Goal: Download file/media

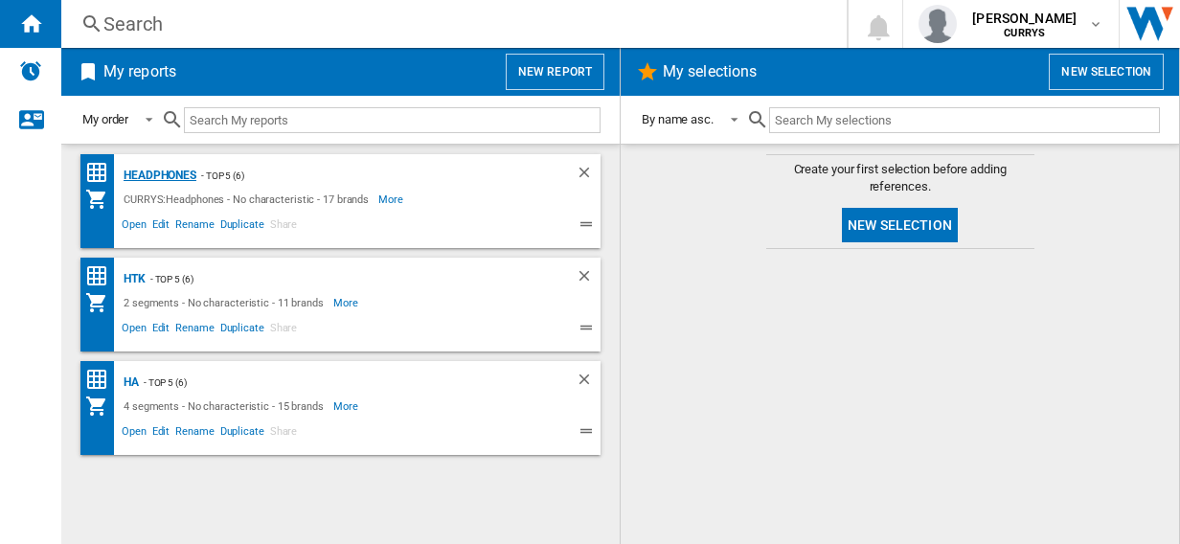
click at [147, 180] on div "Headphones" at bounding box center [158, 176] width 78 height 24
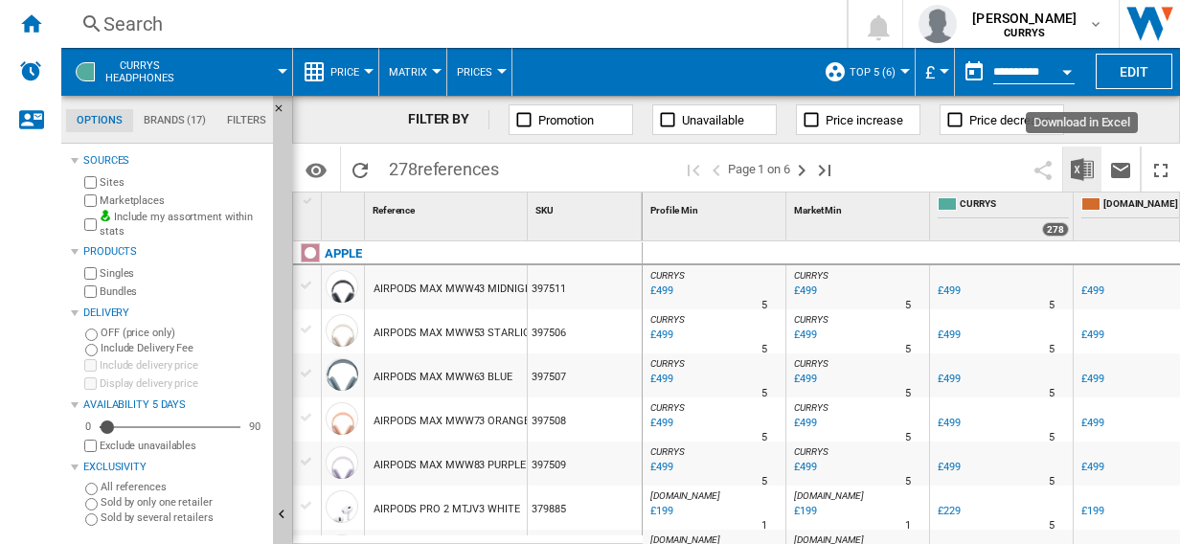
click at [1075, 171] on img "Download in Excel" at bounding box center [1082, 169] width 23 height 23
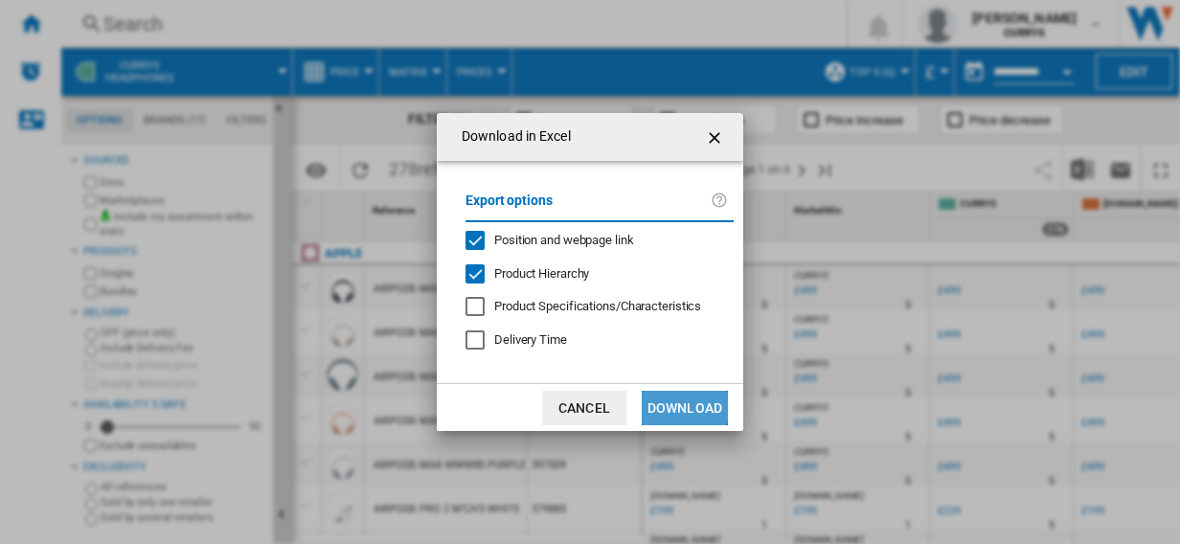
click at [676, 398] on button "Download" at bounding box center [685, 408] width 86 height 34
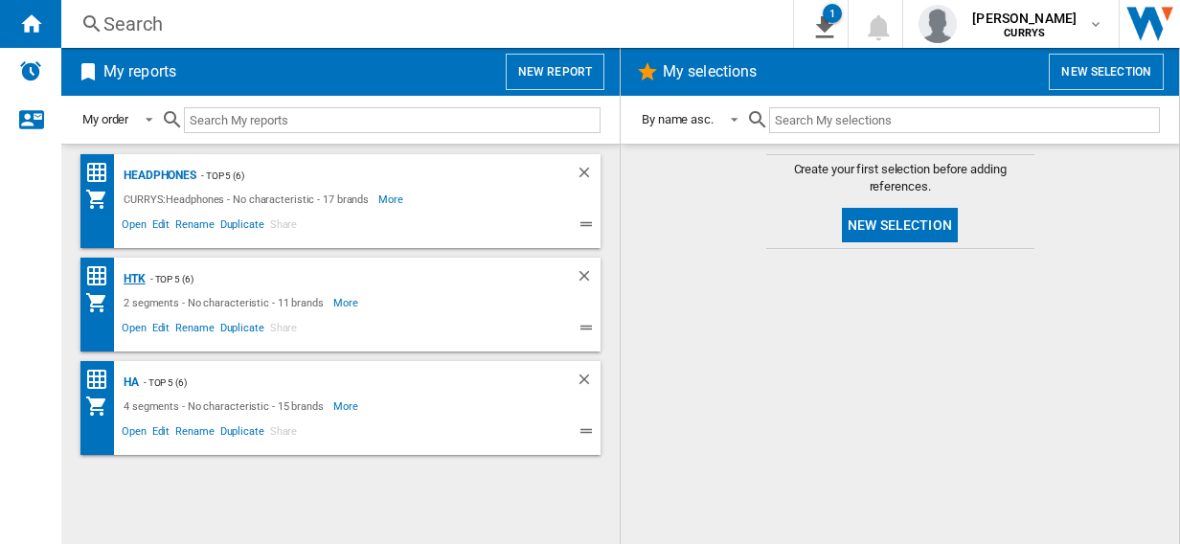
click at [130, 279] on div "HTK" at bounding box center [132, 279] width 27 height 24
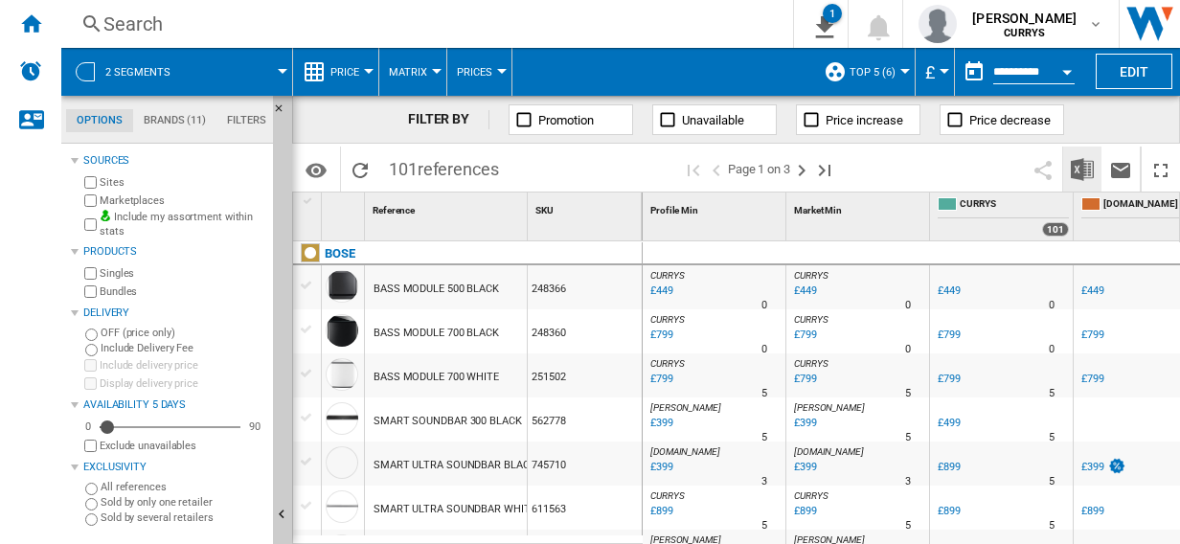
click at [1081, 171] on img "Download in Excel" at bounding box center [1082, 169] width 23 height 23
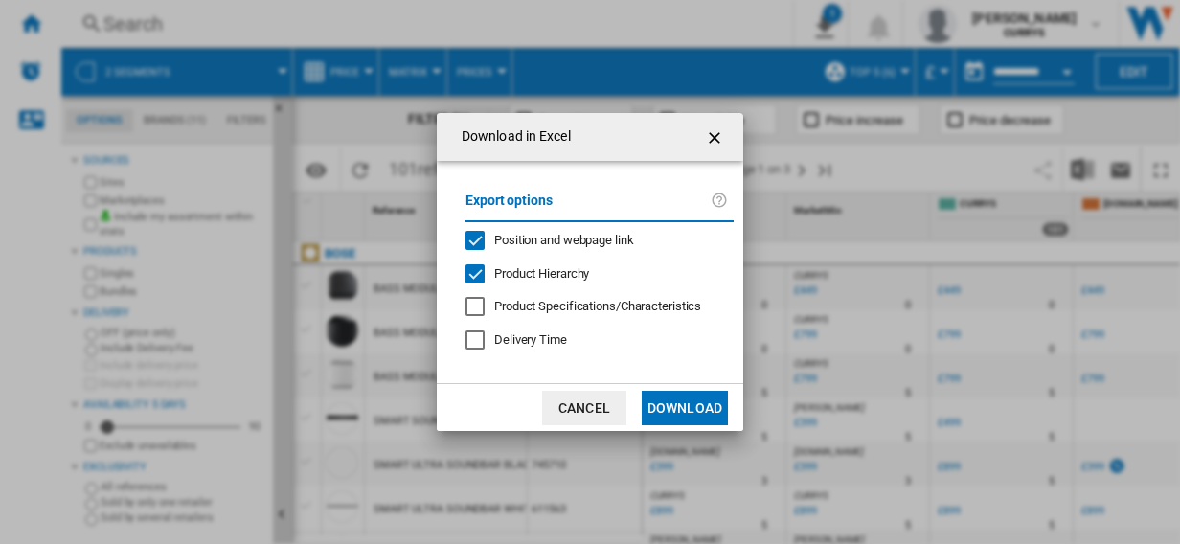
click at [680, 405] on button "Download" at bounding box center [685, 408] width 86 height 34
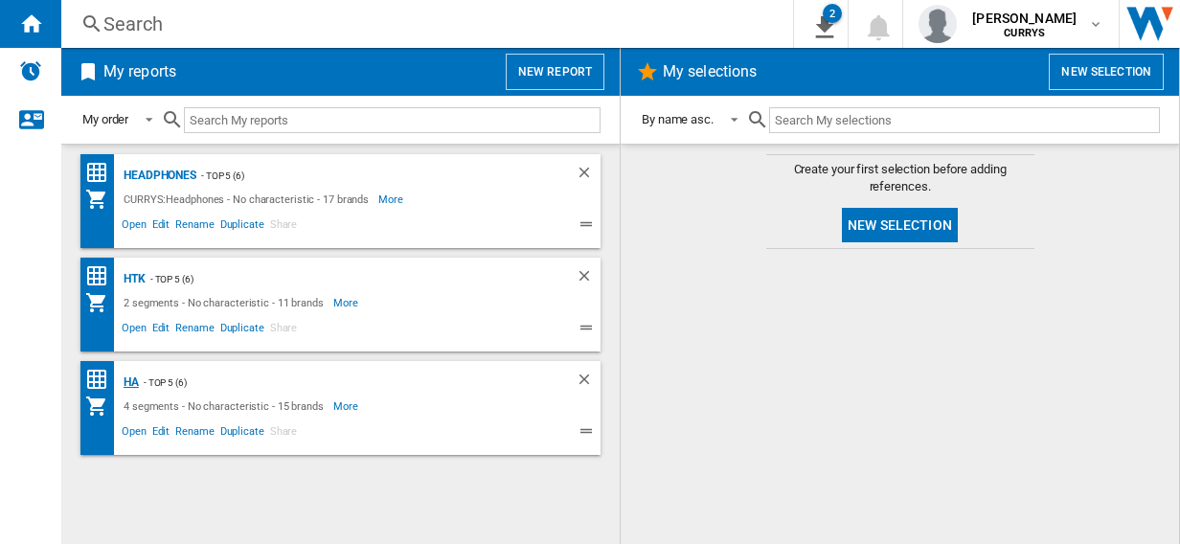
click at [128, 381] on div "HA" at bounding box center [129, 383] width 20 height 24
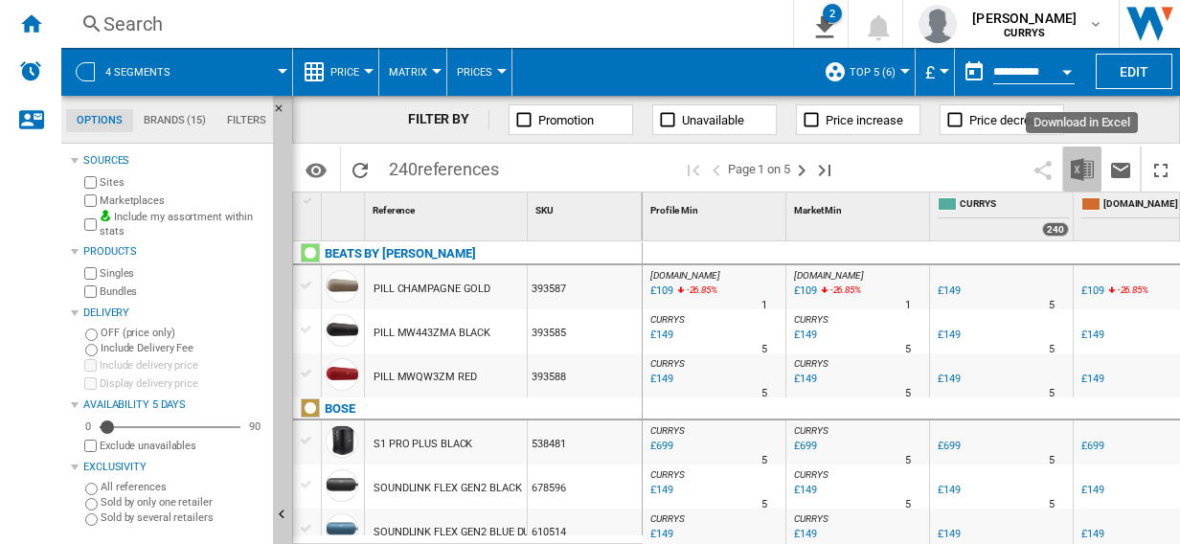
click at [1080, 169] on img "Download in Excel" at bounding box center [1082, 169] width 23 height 23
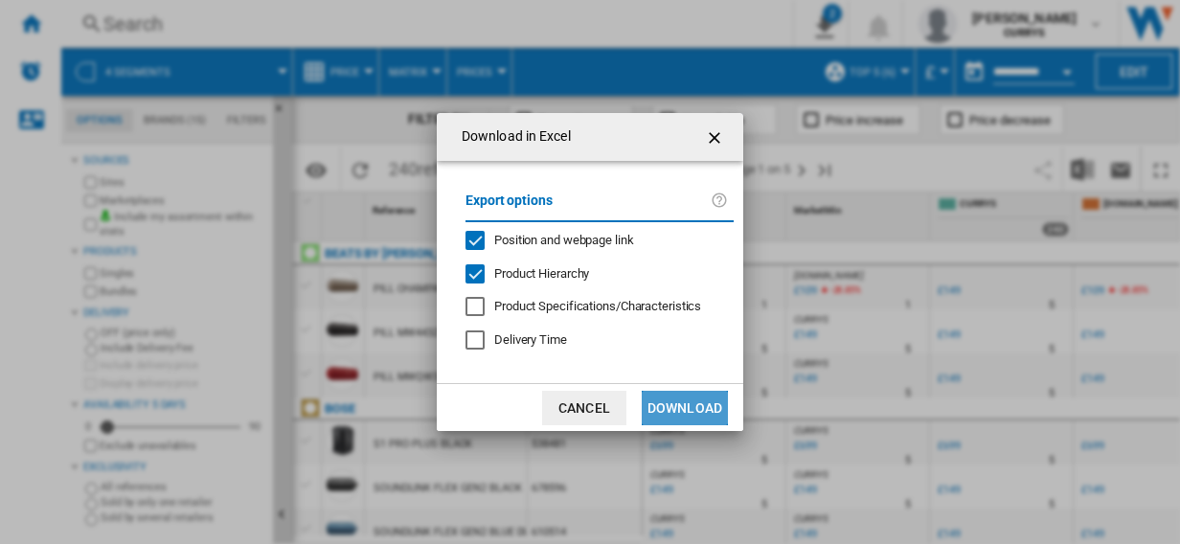
click at [699, 407] on button "Download" at bounding box center [685, 408] width 86 height 34
